Goal: Task Accomplishment & Management: Complete application form

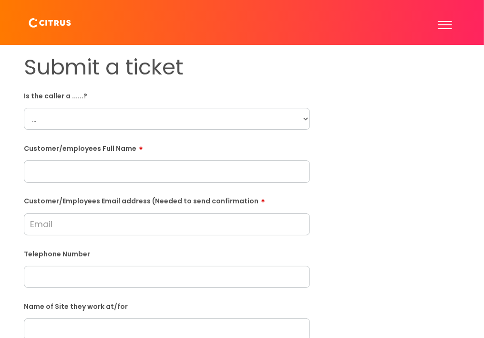
drag, startPoint x: 301, startPoint y: 133, endPoint x: 297, endPoint y: 137, distance: 5.4
click at [301, 130] on select "... Citrus Customer Citrus Employee [DEMOGRAPHIC_DATA] Supplier" at bounding box center [167, 119] width 286 height 22
click at [427, 199] on div "Submit a ticket Is the caller a ......? ... Citrus Customer Citrus Employee [DE…" at bounding box center [242, 328] width 451 height 549
click at [261, 130] on select "... Citrus Customer Citrus Employee [DEMOGRAPHIC_DATA] Supplier" at bounding box center [167, 119] width 286 height 22
select select "Citrus Customer"
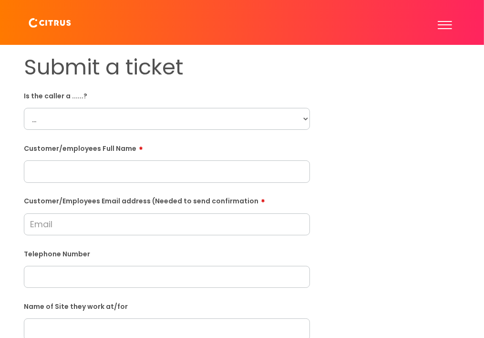
click at [24, 115] on select "... Citrus Customer Citrus Employee [DEMOGRAPHIC_DATA] Supplier" at bounding box center [167, 119] width 286 height 22
drag, startPoint x: 128, startPoint y: 281, endPoint x: 128, endPoint y: 287, distance: 6.2
click at [128, 285] on input "text" at bounding box center [167, 277] width 286 height 22
paste input "02380016573"
type input "02380016573"
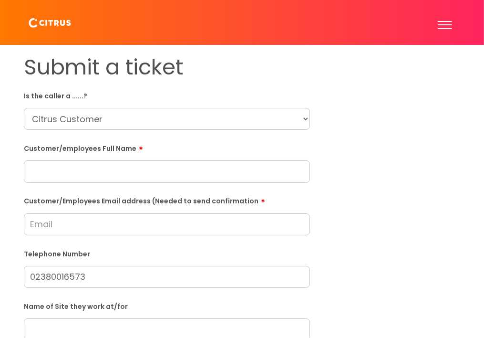
click at [458, 239] on div "Submit a ticket Is the caller a ......? ... Citrus Customer Citrus Employee [DE…" at bounding box center [242, 328] width 451 height 549
click at [112, 219] on div "Customer/Employees Email address (Needed to send confirmation" at bounding box center [167, 214] width 286 height 42
click at [108, 228] on input "Customer/Employees Email address (Needed to send confirmation" at bounding box center [167, 224] width 286 height 22
paste input "[EMAIL_ADDRESS][DOMAIN_NAME]"
type input "[EMAIL_ADDRESS][DOMAIN_NAME]"
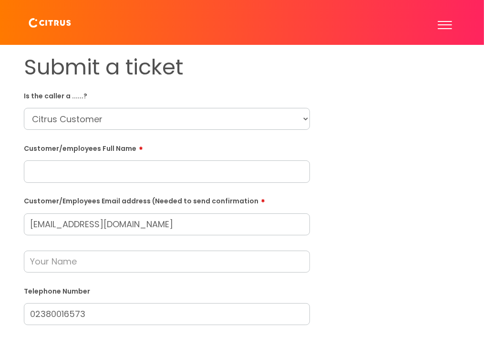
click at [78, 179] on input "text" at bounding box center [167, 171] width 286 height 22
paste input "[PERSON_NAME]"
type input "[PERSON_NAME]"
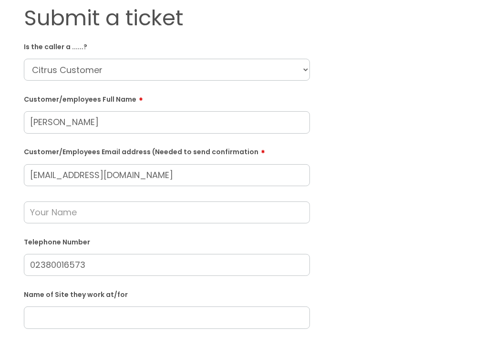
scroll to position [95, 0]
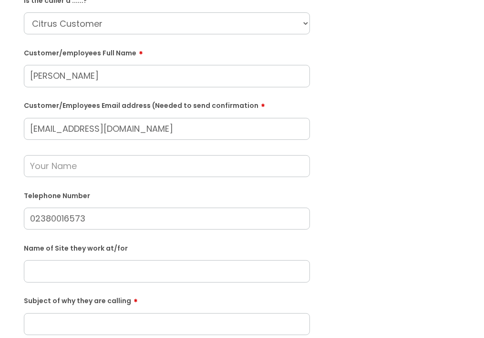
click at [171, 173] on input "text" at bounding box center [167, 166] width 286 height 22
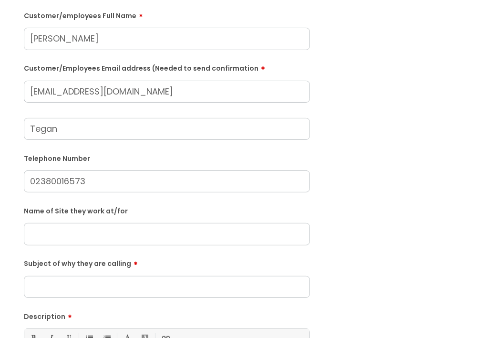
scroll to position [191, 0]
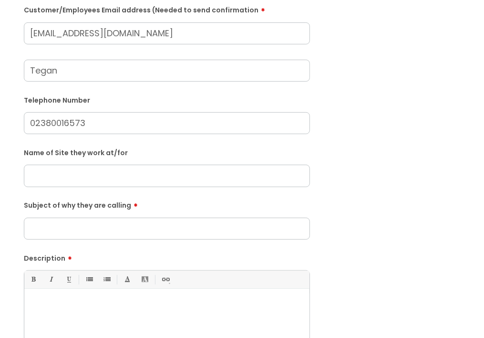
type input "Tegan"
click at [167, 170] on div "Name of Site they work at/for" at bounding box center [167, 166] width 286 height 42
click at [160, 187] on input "text" at bounding box center [167, 176] width 286 height 22
paste input "All Bar One Southampton"
type input "All Bar One Southampton"
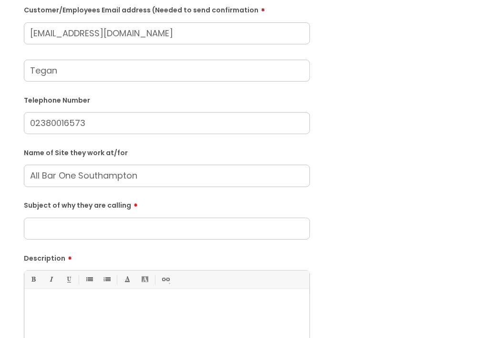
click at [153, 234] on input "Subject of why they are calling" at bounding box center [167, 229] width 286 height 22
type input "Cleaner not arrived"
click at [190, 326] on div at bounding box center [166, 326] width 285 height 66
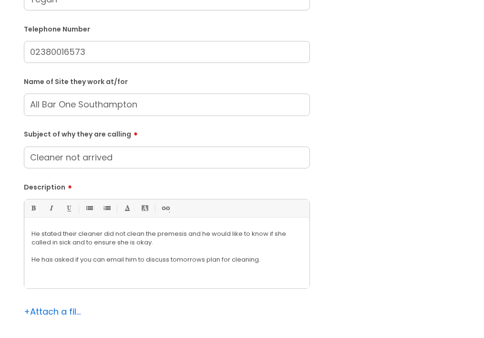
scroll to position [339, 0]
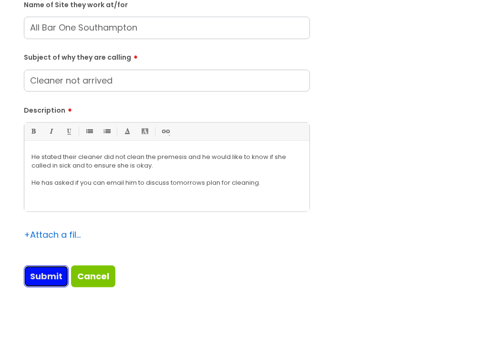
click at [37, 282] on input "Submit" at bounding box center [46, 276] width 45 height 22
type input "Please Wait..."
